Goal: Transaction & Acquisition: Subscribe to service/newsletter

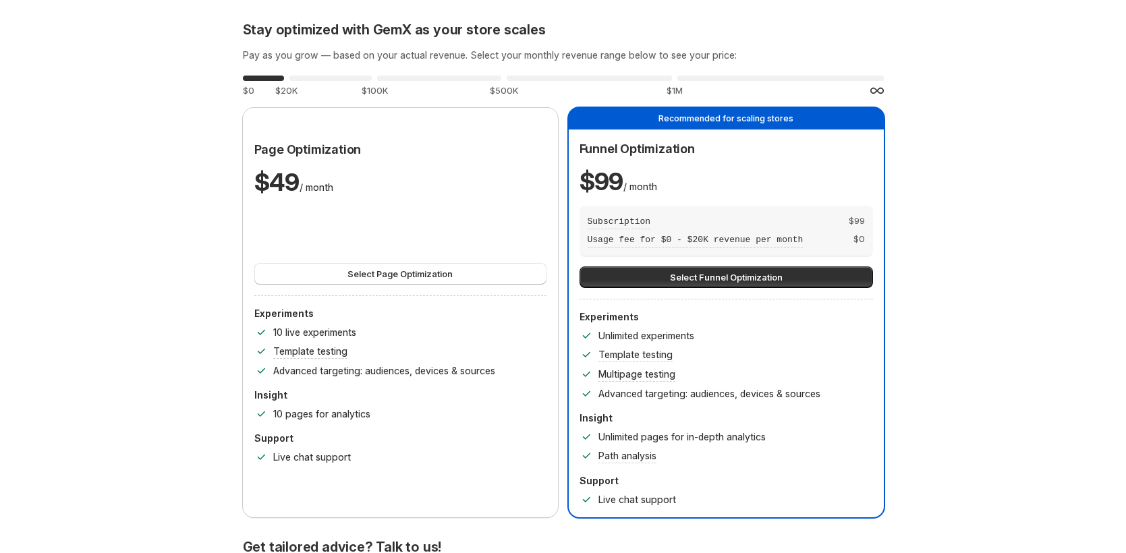
click at [350, 285] on div "Page Optimization $ 49 / month Select Page Optimization Experiments 10 live exp…" at bounding box center [400, 302] width 292 height 323
click at [346, 274] on button "Select Page Optimization" at bounding box center [400, 274] width 292 height 22
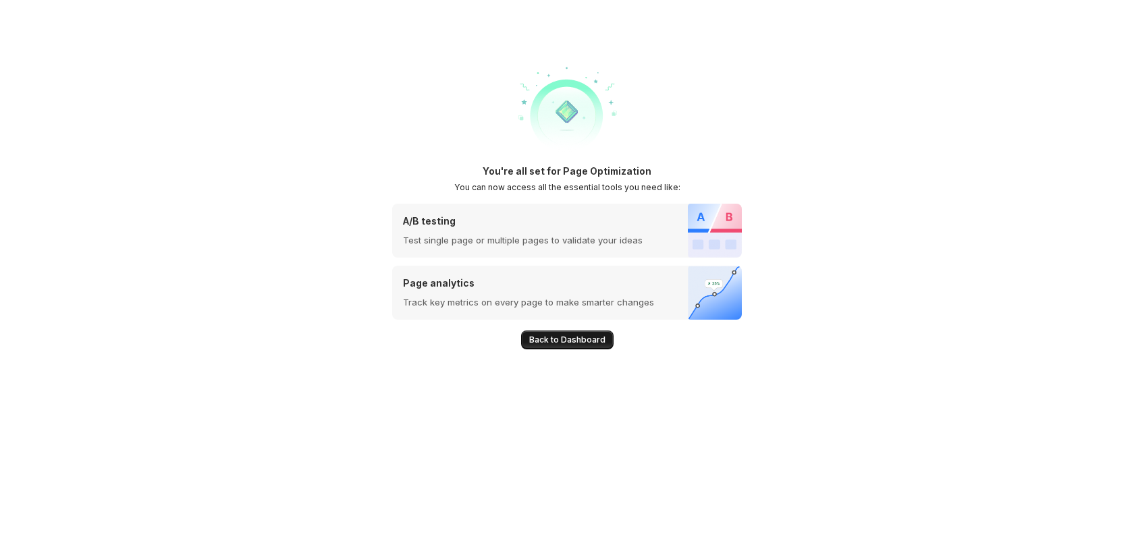
click at [551, 341] on span "Back to Dashboard" at bounding box center [567, 340] width 76 height 11
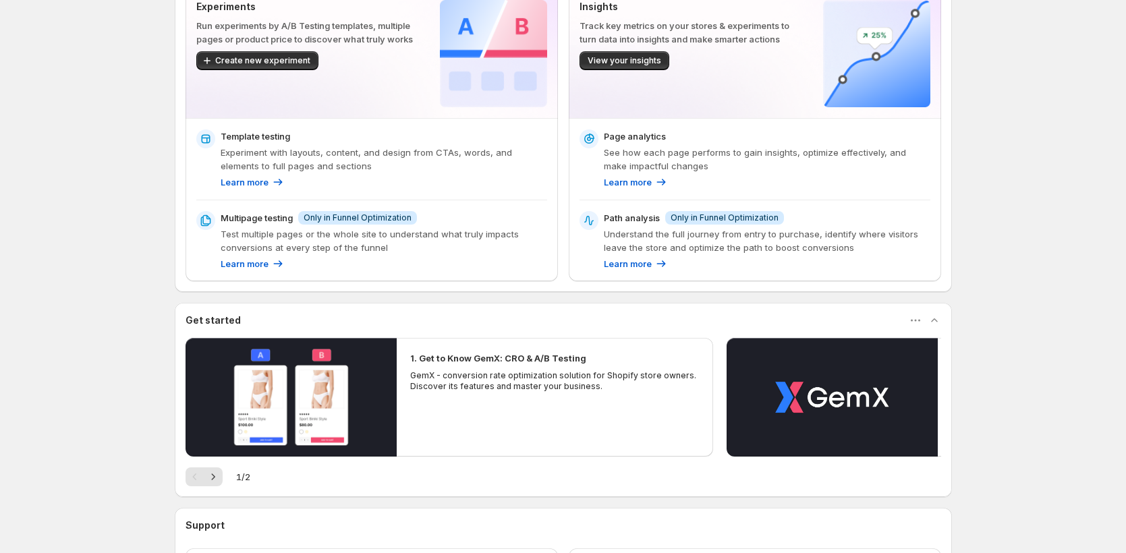
scroll to position [211, 0]
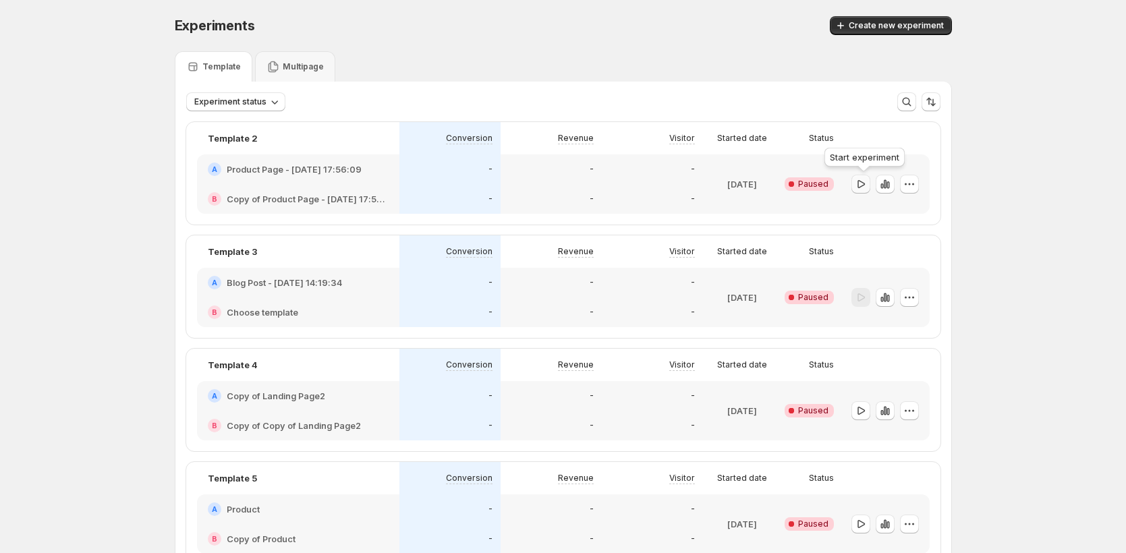
click at [862, 177] on icon "button" at bounding box center [860, 183] width 13 height 13
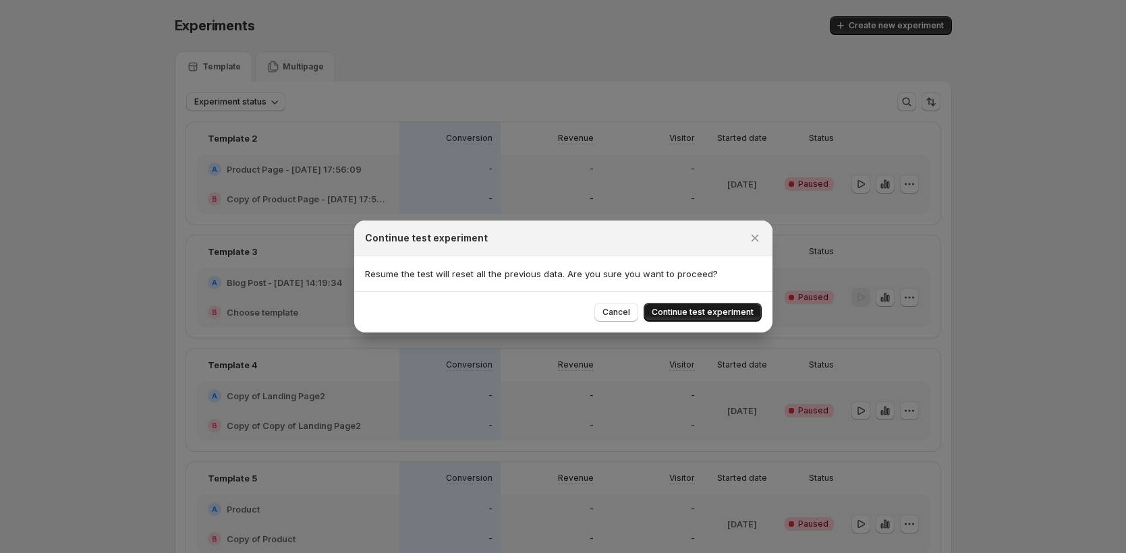
click at [710, 316] on span "Continue test experiment" at bounding box center [703, 312] width 102 height 11
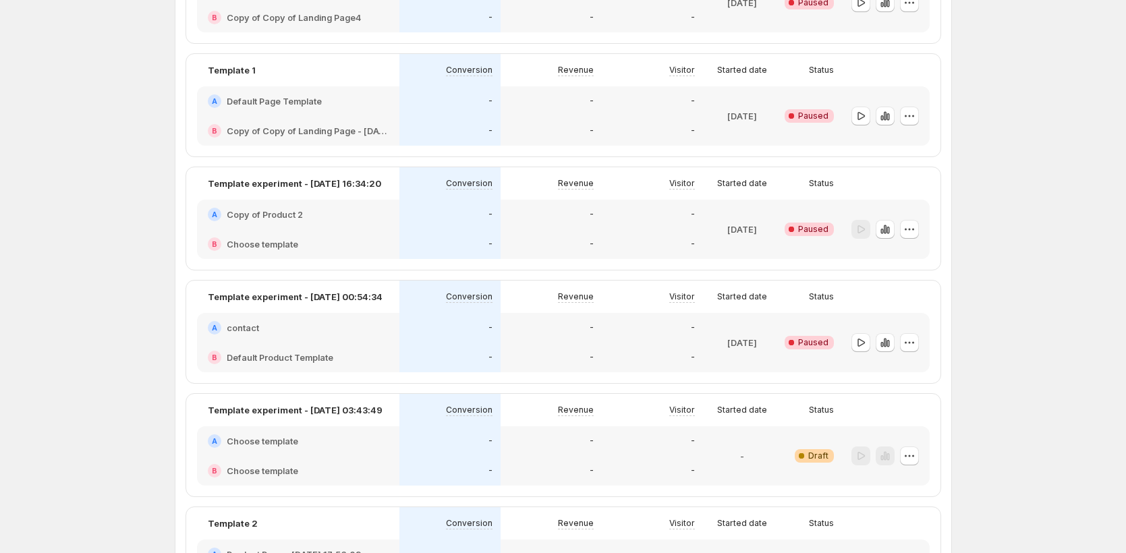
scroll to position [1229, 0]
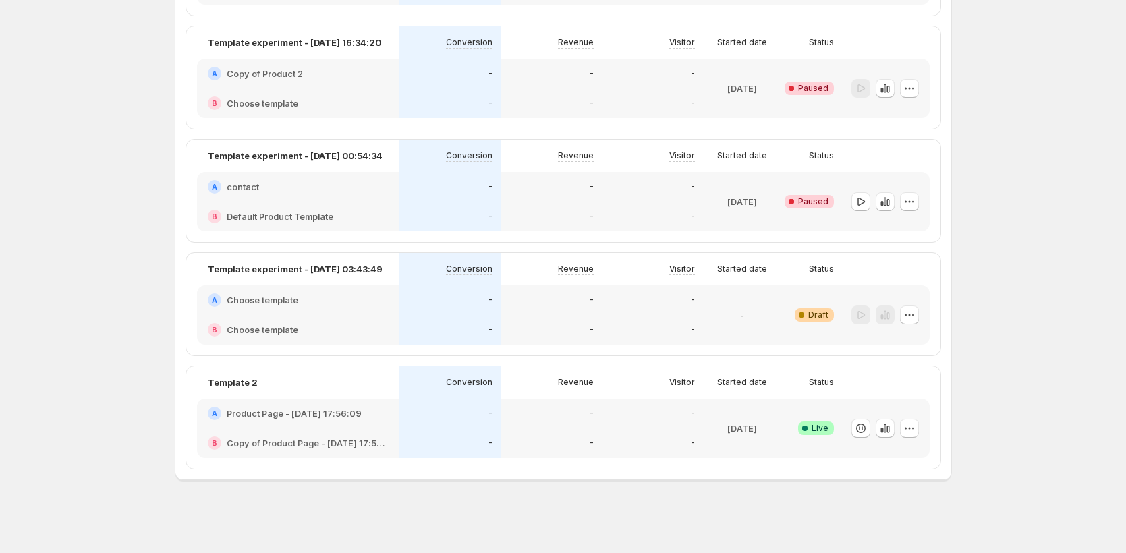
drag, startPoint x: 40, startPoint y: 509, endPoint x: 227, endPoint y: 402, distance: 215.5
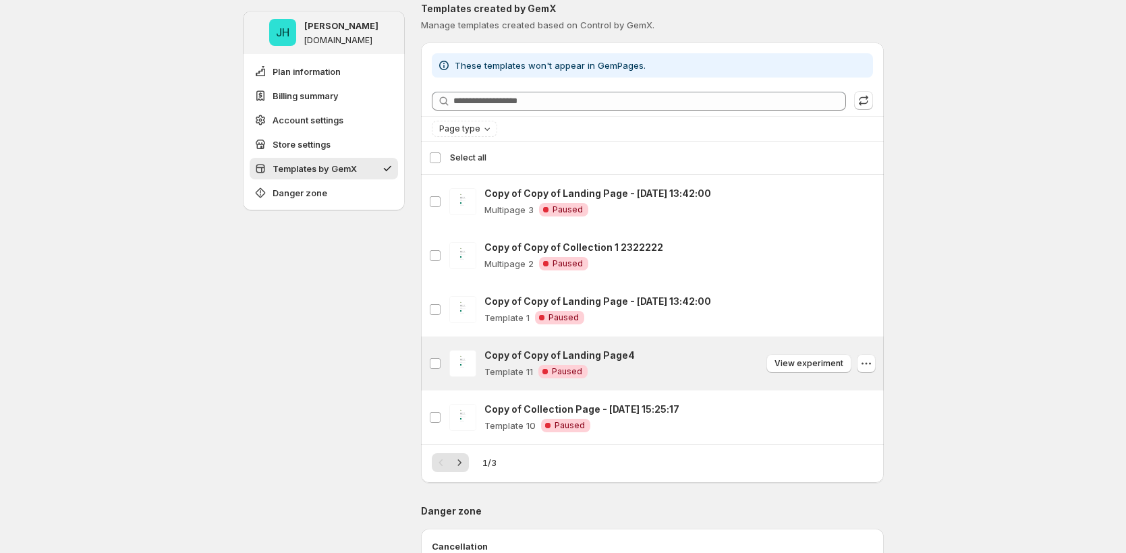
scroll to position [901, 0]
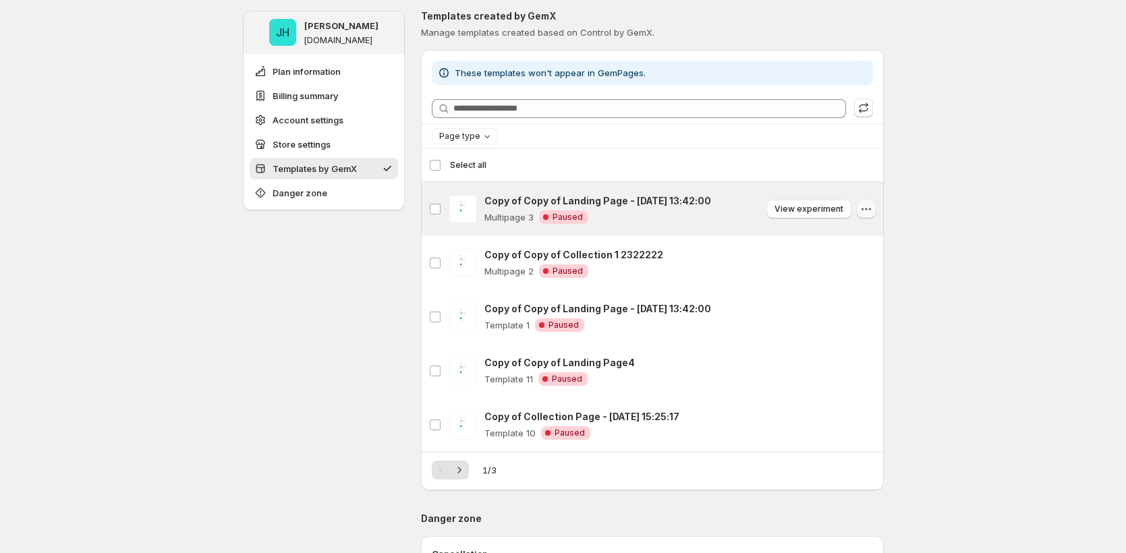
click at [870, 211] on icon "button" at bounding box center [866, 208] width 13 height 13
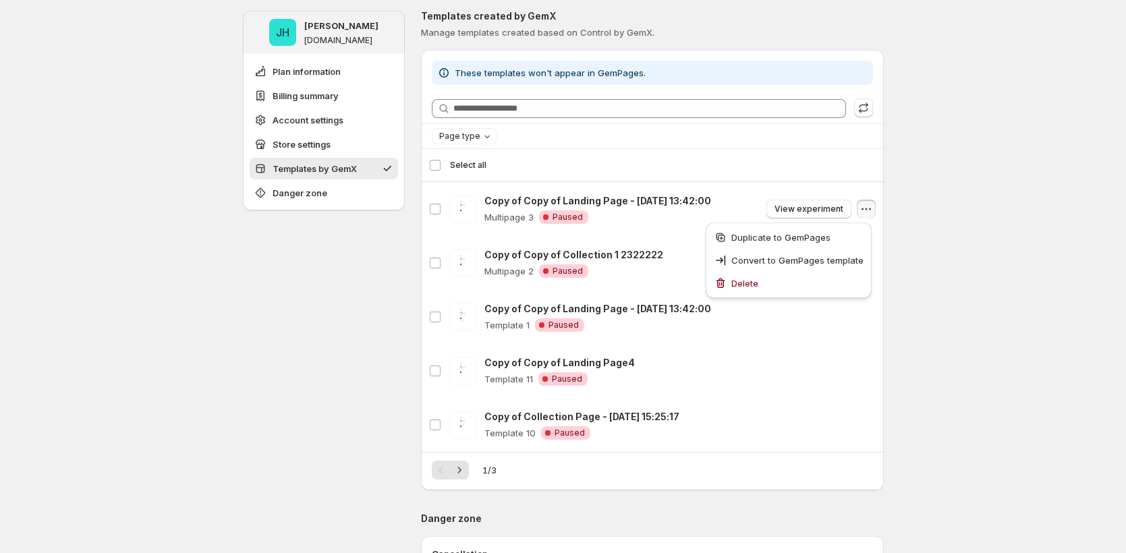
drag, startPoint x: 1045, startPoint y: 364, endPoint x: 1031, endPoint y: 362, distance: 14.3
click at [1043, 362] on div "[PERSON_NAME] [PERSON_NAME] [DOMAIN_NAME] Plan information Billing summary Acco…" at bounding box center [563, 82] width 1126 height 1966
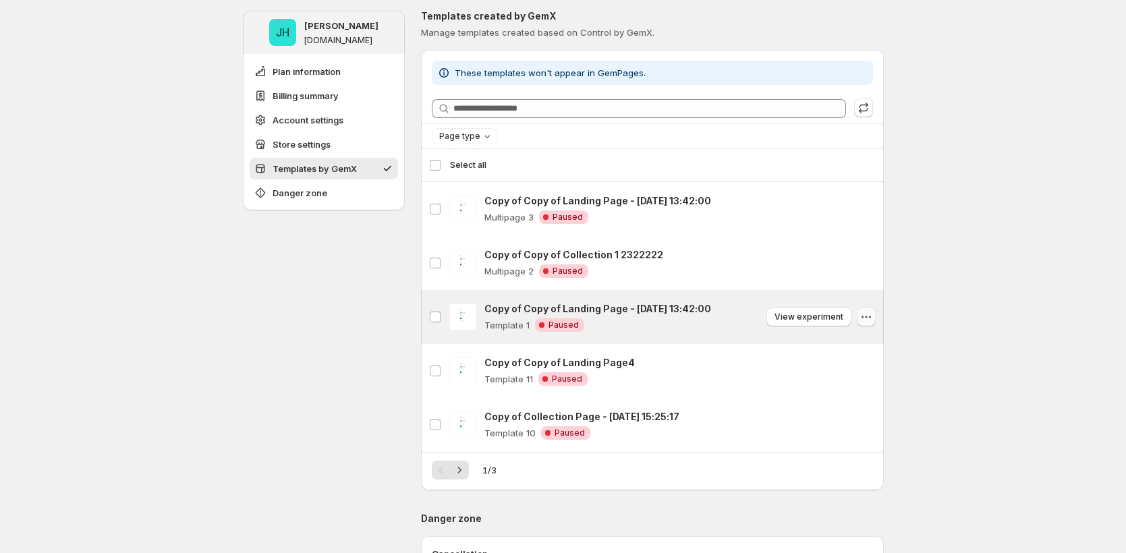
click at [869, 314] on icon "button" at bounding box center [866, 316] width 13 height 13
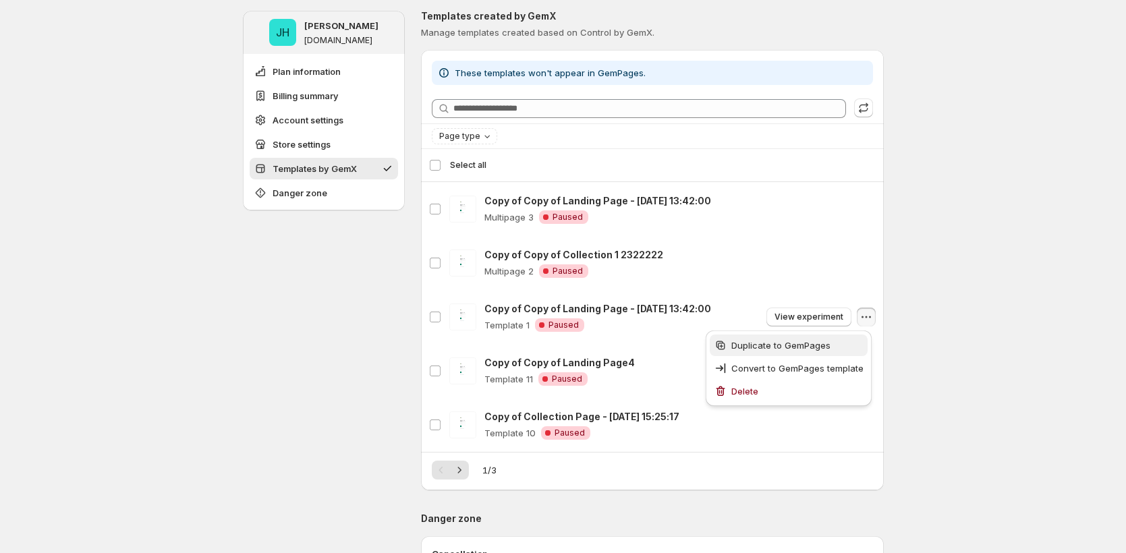
click at [816, 340] on span "Duplicate to GemPages" at bounding box center [780, 345] width 99 height 11
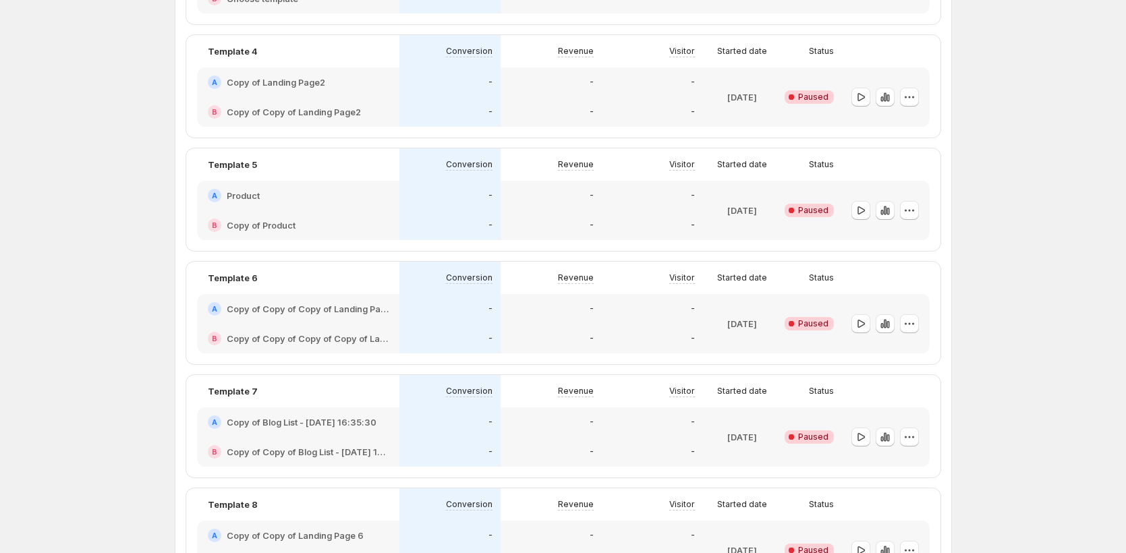
scroll to position [263, 0]
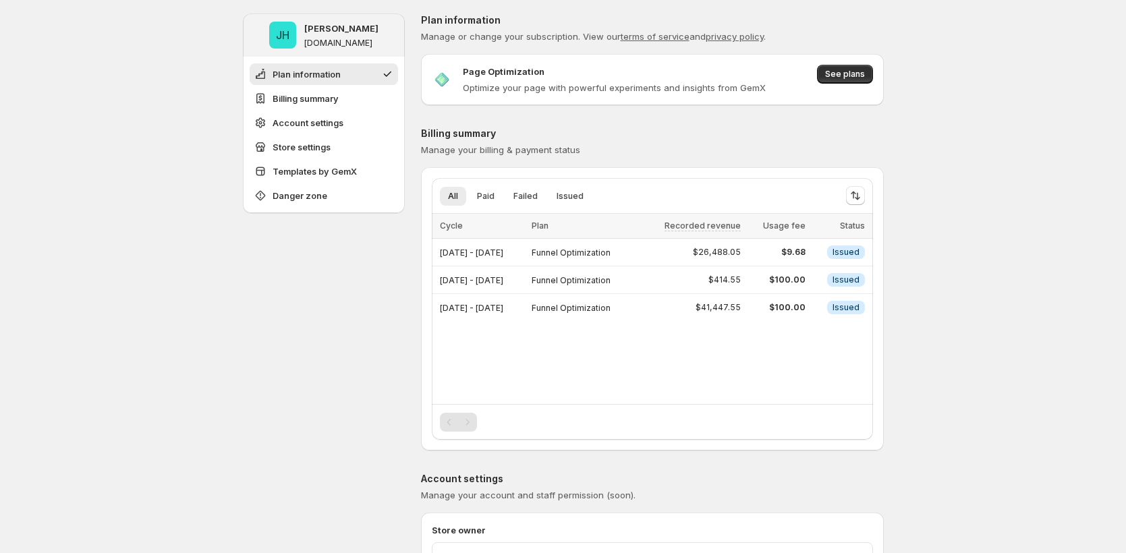
click at [846, 61] on div "Page Optimization Optimize your page with powerful experiments and insights fro…" at bounding box center [652, 79] width 463 height 51
click at [844, 73] on span "See plans" at bounding box center [845, 74] width 40 height 11
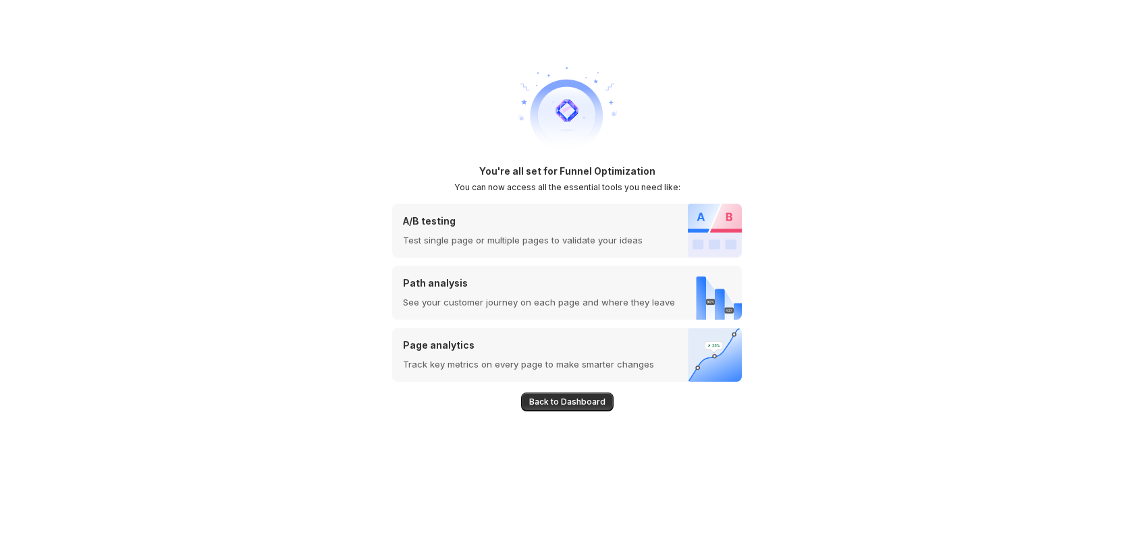
click at [577, 397] on span "Back to Dashboard" at bounding box center [567, 402] width 76 height 11
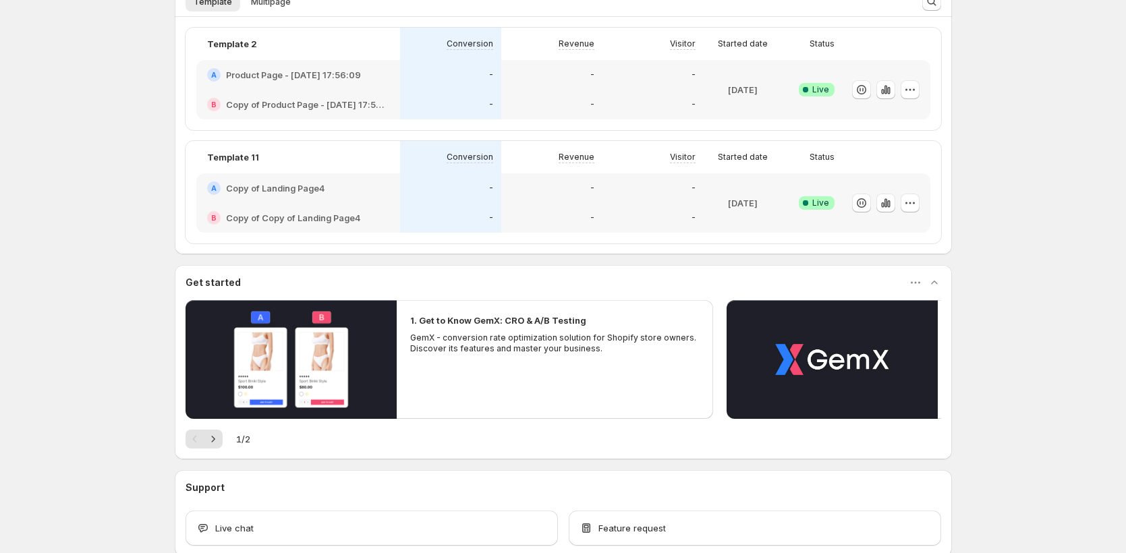
scroll to position [440, 0]
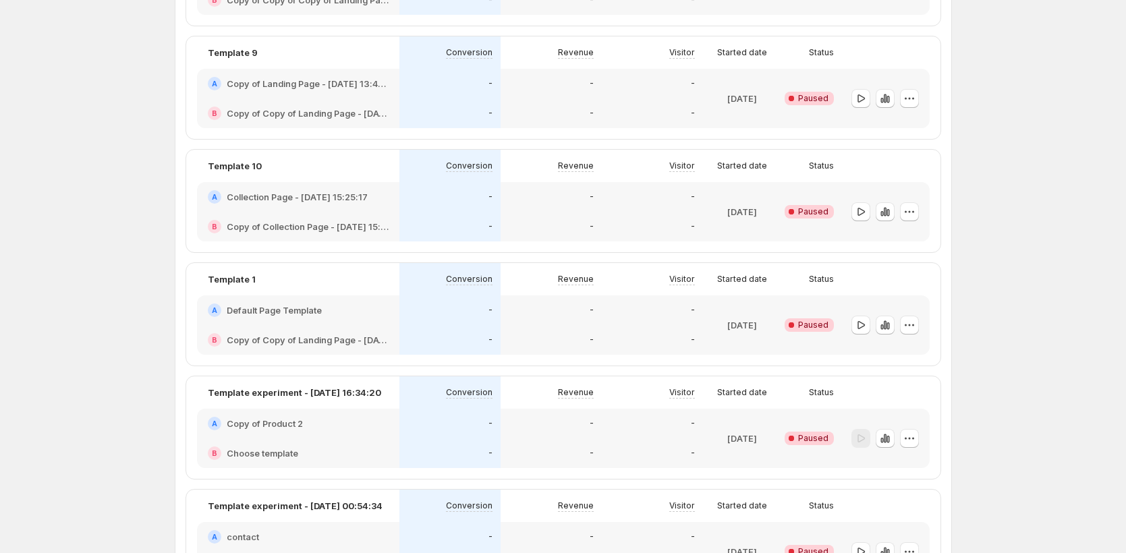
scroll to position [129, 0]
